Goal: Task Accomplishment & Management: Manage account settings

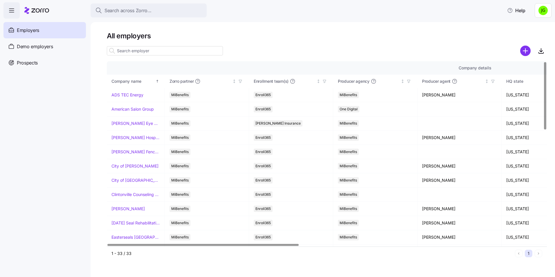
click at [130, 50] on input at bounding box center [165, 50] width 116 height 9
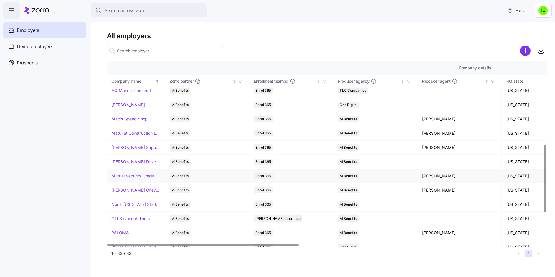
scroll to position [232, 0]
click at [139, 191] on link "NeSmith Chevrolet" at bounding box center [135, 190] width 48 height 6
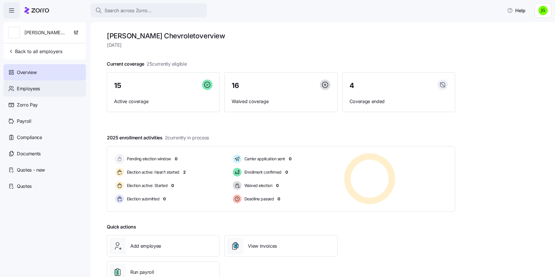
click at [40, 87] on div "Employees" at bounding box center [44, 88] width 82 height 16
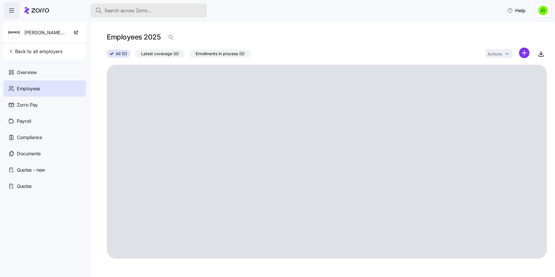
click at [133, 11] on span "Search across Zorro..." at bounding box center [127, 10] width 47 height 7
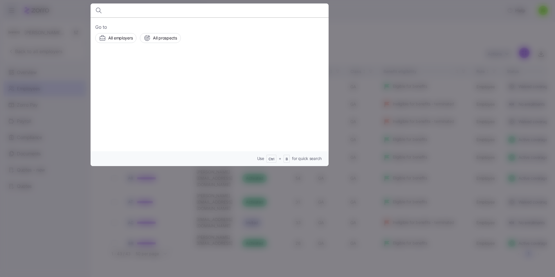
click at [387, 61] on div at bounding box center [277, 138] width 555 height 277
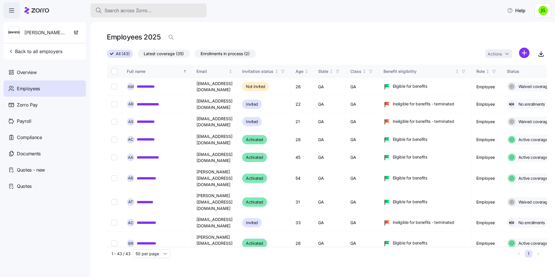
click at [112, 11] on span "Search across Zorro..." at bounding box center [127, 10] width 47 height 7
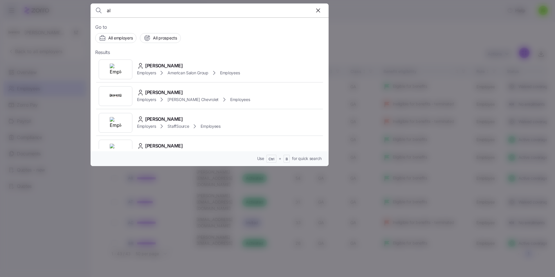
type input "a"
type input "alexus marv"
click at [167, 66] on span "Alexus Mavis" at bounding box center [164, 65] width 38 height 7
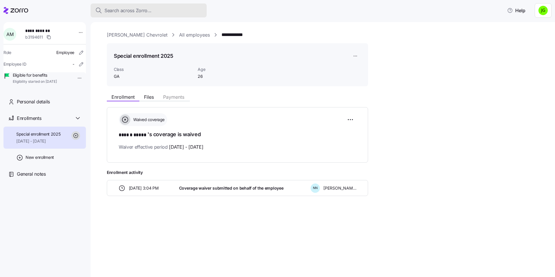
click at [104, 11] on div "Search across Zorro..." at bounding box center [148, 10] width 107 height 7
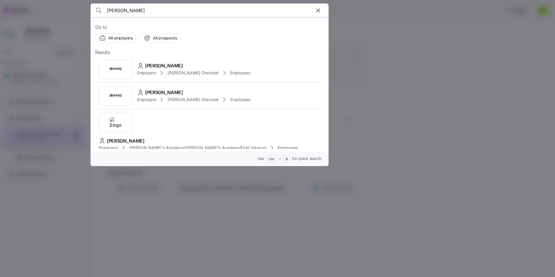
type input "jason norman"
click at [171, 67] on span "Jason Norman" at bounding box center [164, 65] width 38 height 7
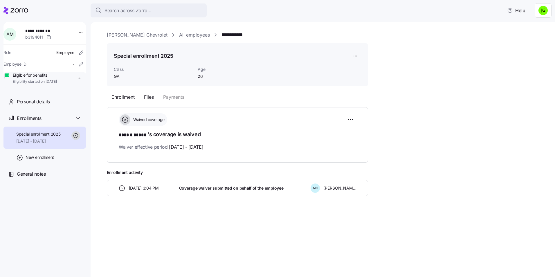
click at [482, 104] on div "Enrollment Files Payments Waived coverage ****** ***** 's coverage is waived Wa…" at bounding box center [327, 143] width 440 height 105
